Goal: Entertainment & Leisure: Consume media (video, audio)

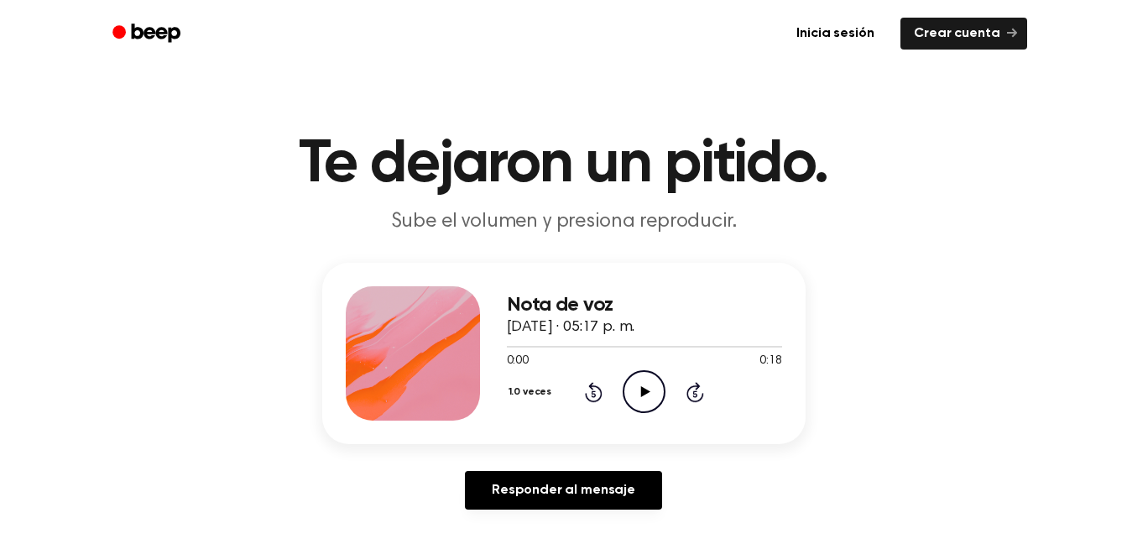
click at [640, 388] on icon "Reproducir audio" at bounding box center [643, 391] width 43 height 43
click at [513, 344] on div at bounding box center [644, 345] width 275 height 13
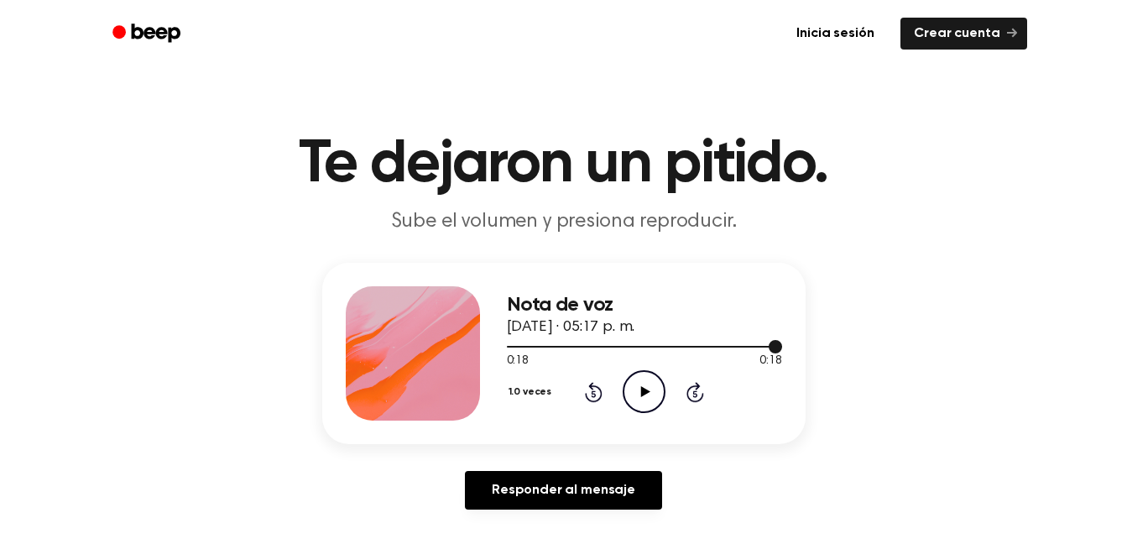
click at [552, 340] on div at bounding box center [644, 345] width 275 height 13
click at [633, 382] on icon "Reproducir audio" at bounding box center [643, 391] width 43 height 43
